Goal: Information Seeking & Learning: Learn about a topic

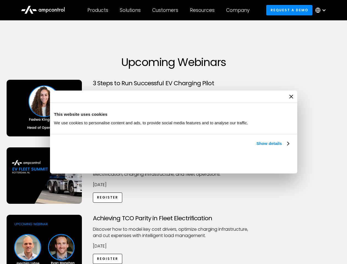
click at [257, 147] on link "Show details" at bounding box center [273, 143] width 32 height 7
click at [0, 0] on div "Necessary cookies help make a website usable by enabling basic functions like p…" at bounding box center [0, 0] width 0 height 0
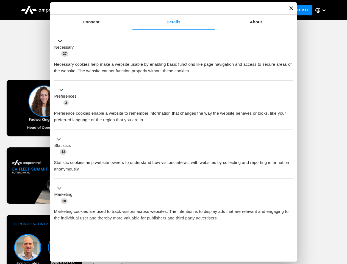
click at [341, 222] on div "Achieving TCO Parity in Fleet Electrification Discover how to model key cost dr…" at bounding box center [173, 258] width 345 height 86
click at [169, 10] on div "Customers" at bounding box center [165, 10] width 26 height 6
click at [98, 10] on div "Products" at bounding box center [97, 10] width 21 height 6
click at [131, 10] on div "Solutions" at bounding box center [130, 10] width 21 height 6
click at [166, 10] on div "Customers" at bounding box center [165, 10] width 26 height 6
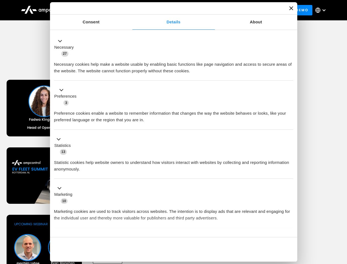
click at [203, 10] on div "Resources" at bounding box center [202, 10] width 25 height 6
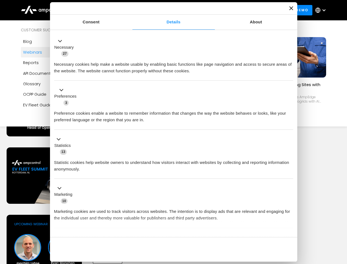
click at [240, 10] on div "Company" at bounding box center [237, 10] width 23 height 6
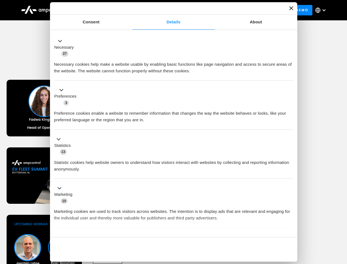
click at [322, 10] on div at bounding box center [324, 10] width 4 height 4
